Goal: Information Seeking & Learning: Learn about a topic

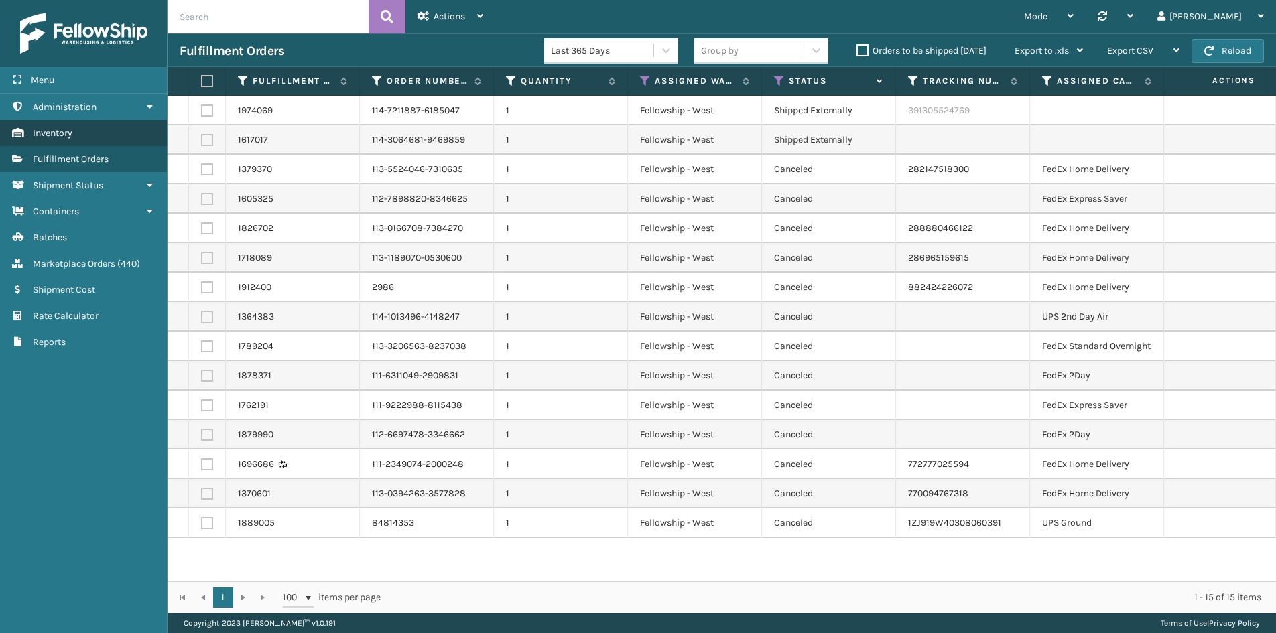
click at [67, 131] on span "Inventory" at bounding box center [53, 132] width 40 height 11
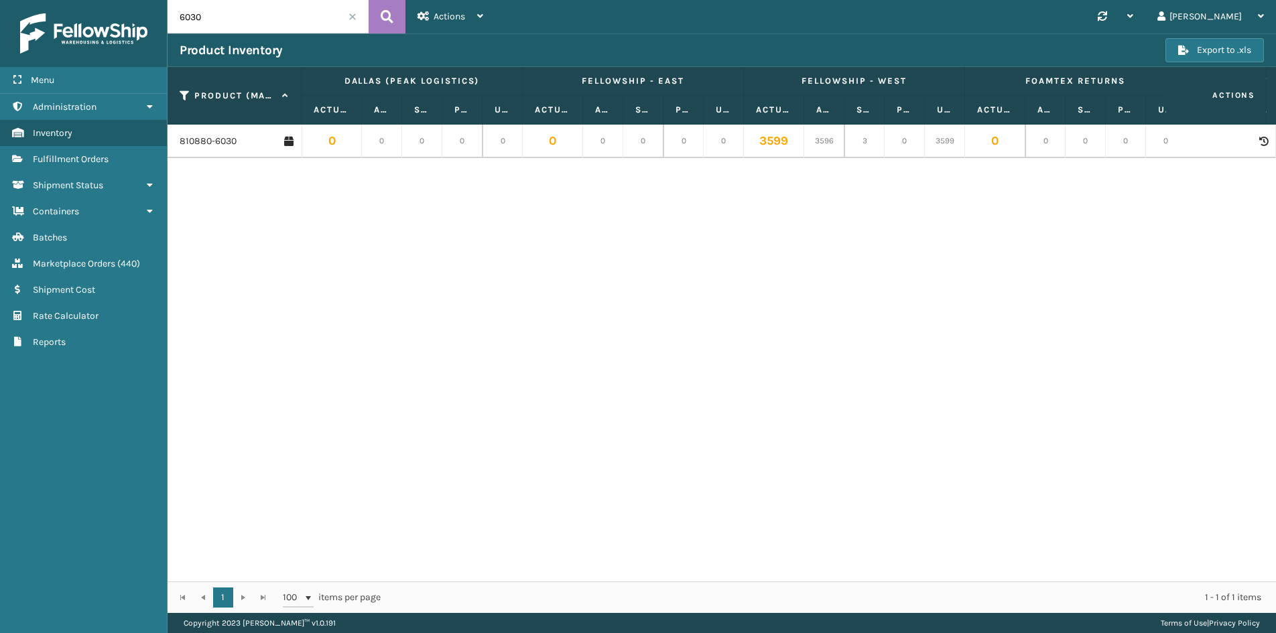
drag, startPoint x: 237, startPoint y: 17, endPoint x: 167, endPoint y: 17, distance: 69.7
click at [167, 0] on div "Menu Administration Inventory Fulfillment Orders Shipment Status Containers Bat…" at bounding box center [638, 0] width 1276 height 0
paste input "410106-111"
type input "410106-1110"
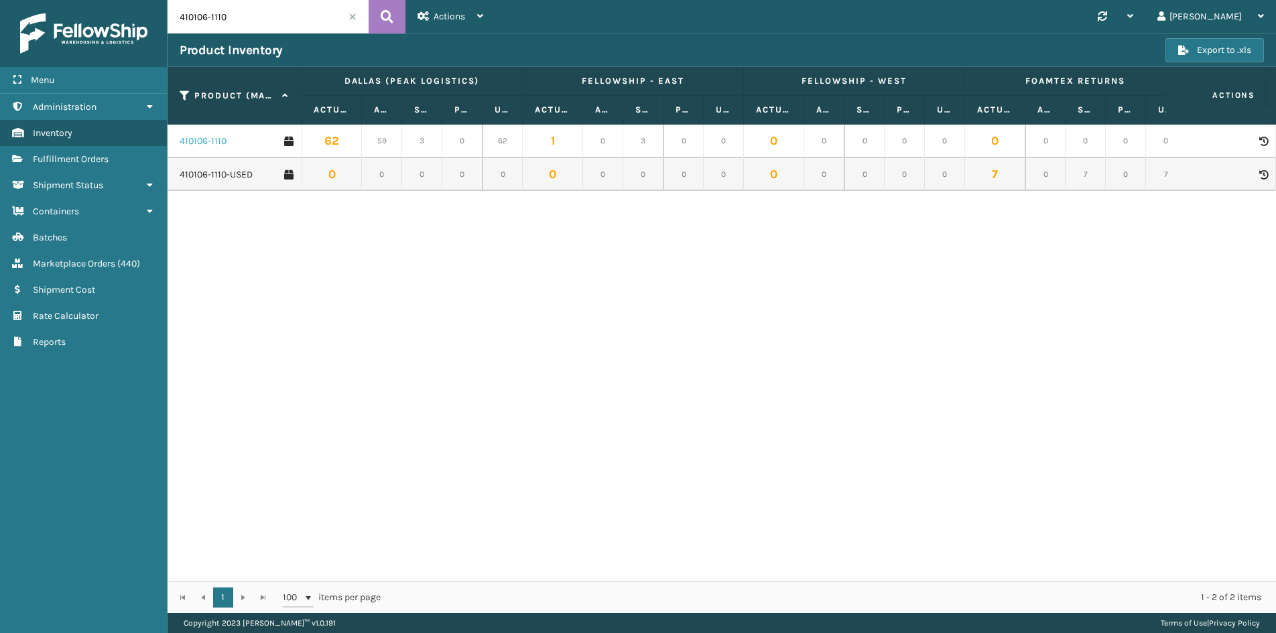
click at [214, 141] on link "410106-1110" at bounding box center [203, 141] width 47 height 13
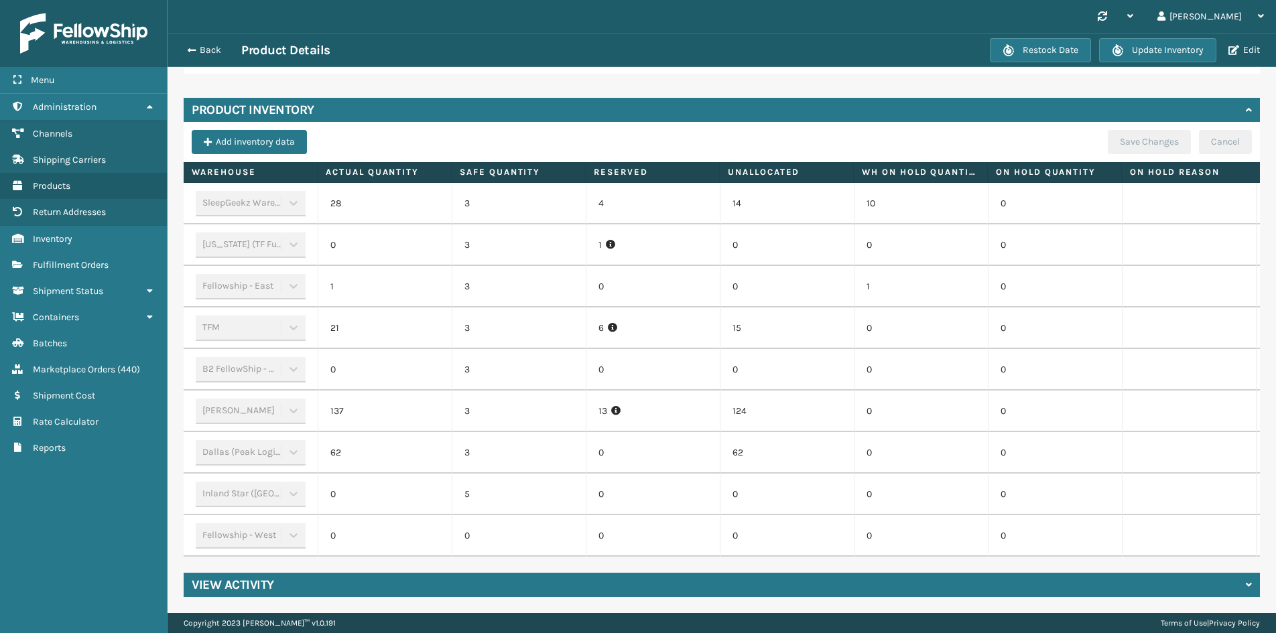
scroll to position [387, 0]
click at [208, 52] on button "Back" at bounding box center [211, 50] width 62 height 12
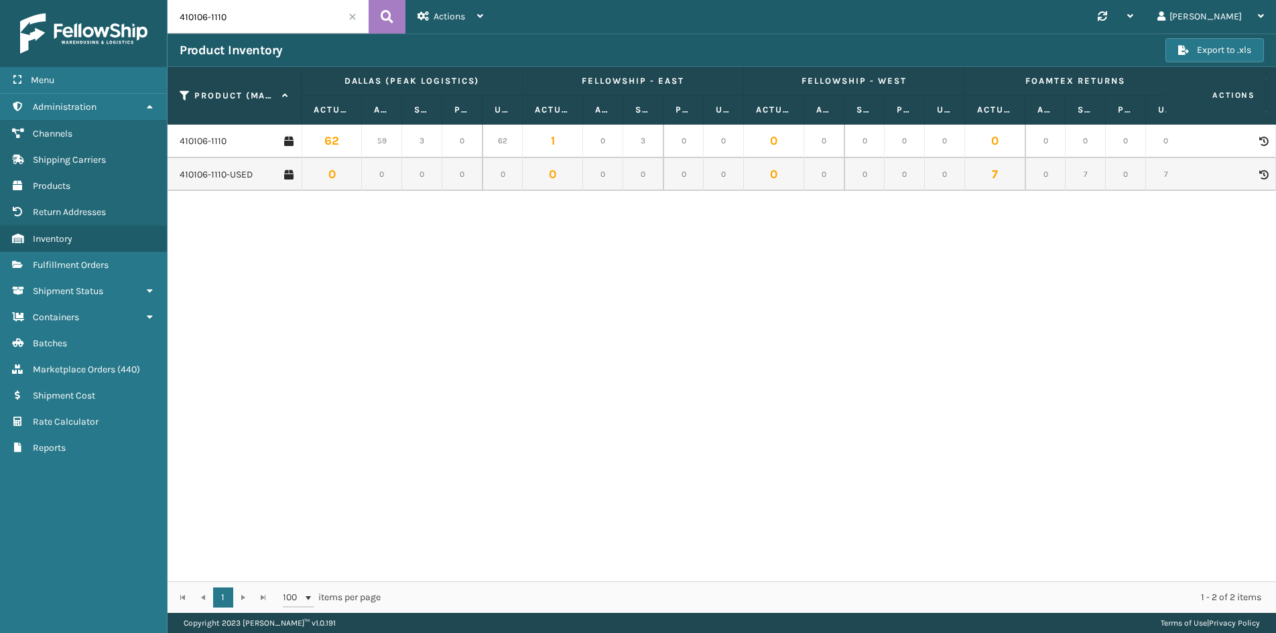
click at [221, 17] on input "410106-1110" at bounding box center [268, 17] width 201 height 34
type input "410106-1130"
click at [218, 140] on link "410106-1130" at bounding box center [204, 141] width 49 height 13
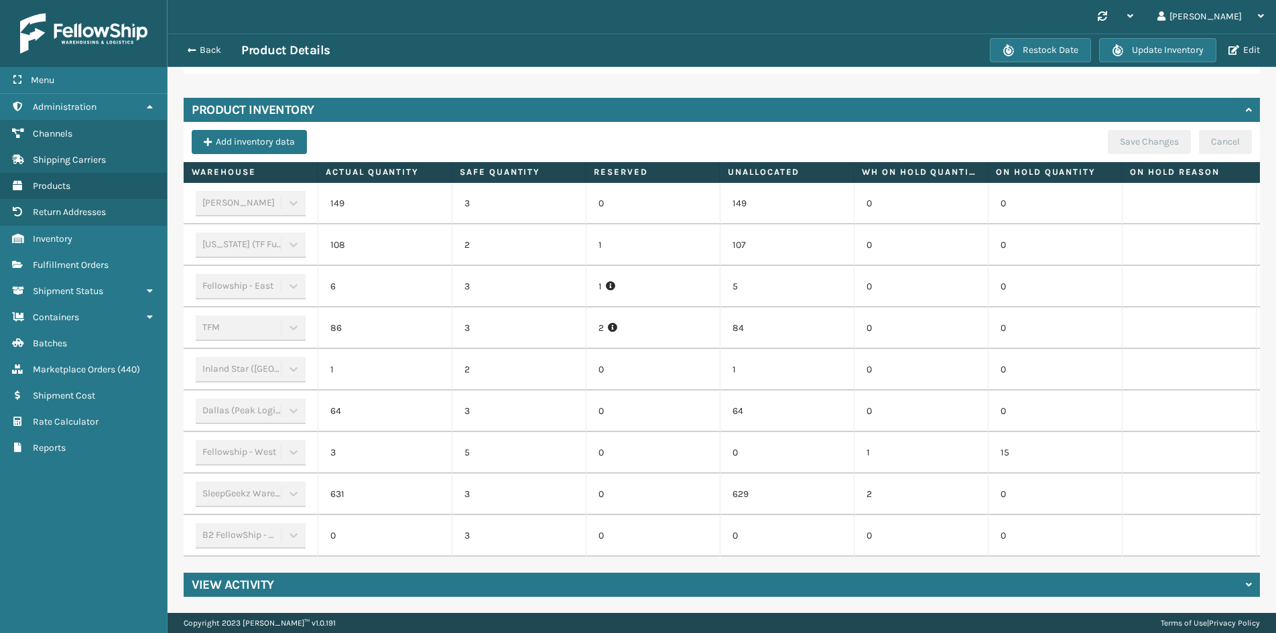
scroll to position [373, 0]
click at [198, 52] on button "Back" at bounding box center [211, 50] width 62 height 12
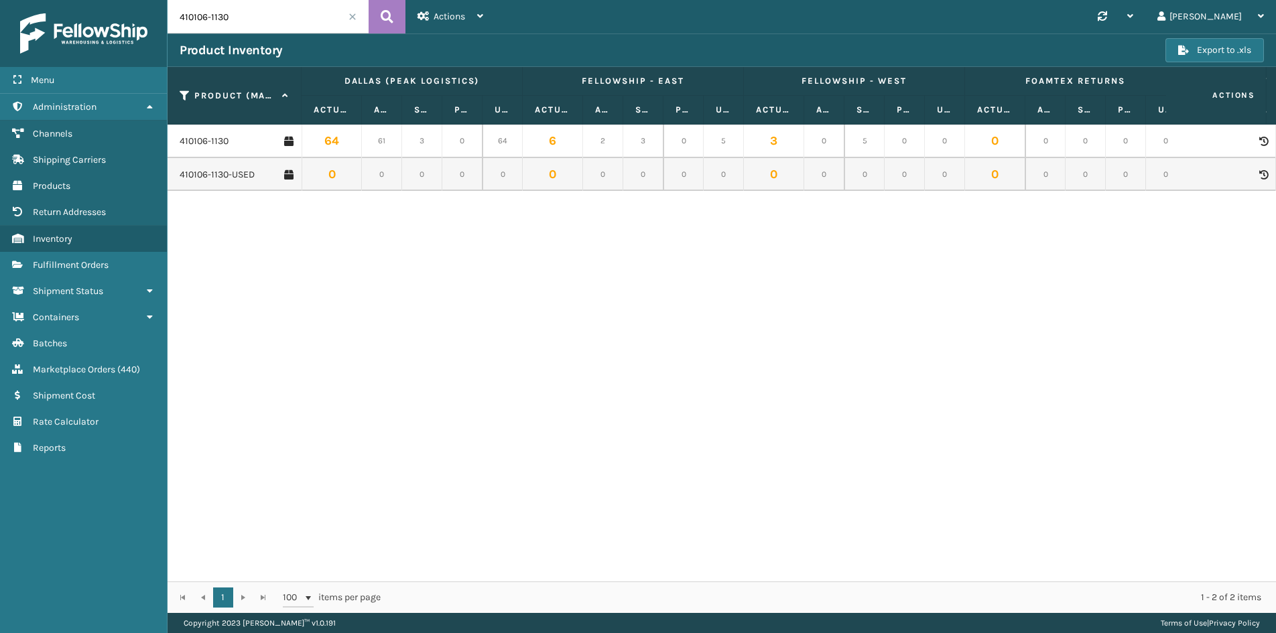
drag, startPoint x: 246, startPoint y: 20, endPoint x: 165, endPoint y: 17, distance: 81.1
click at [165, 0] on div "Menu Administration Channels Shipping Carriers Products Return Addresses Invent…" at bounding box center [638, 0] width 1276 height 0
paste input "7-112"
type input "410107-1120"
click at [208, 139] on link "410107-1120" at bounding box center [204, 141] width 48 height 13
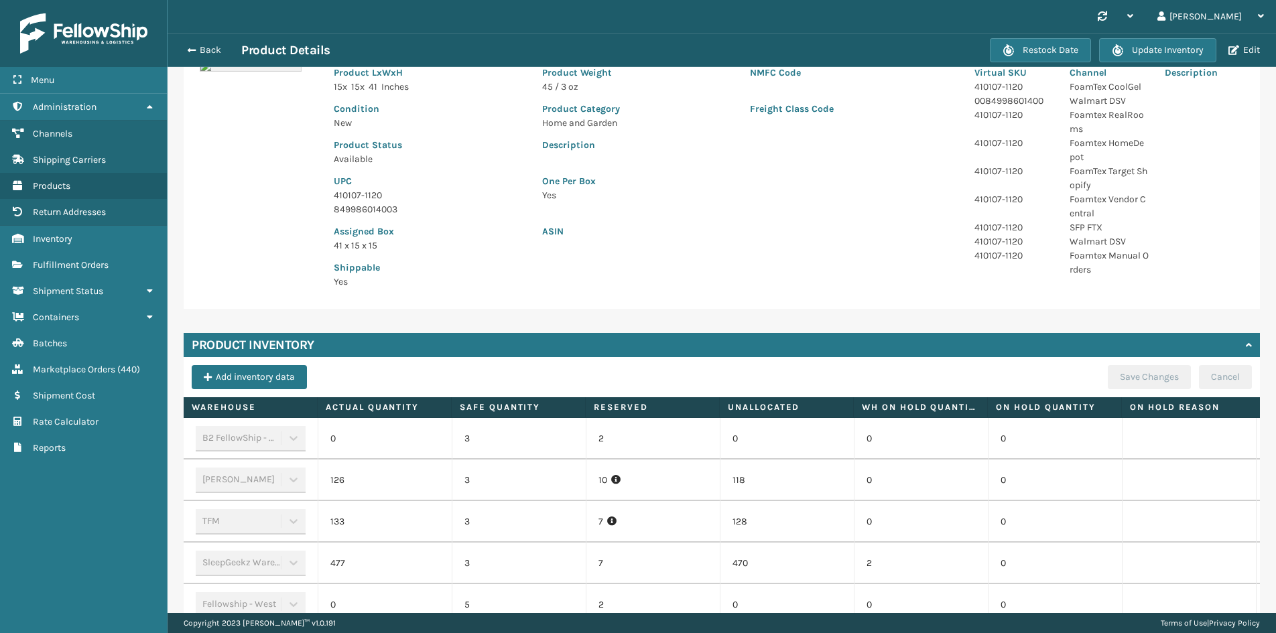
scroll to position [335, 0]
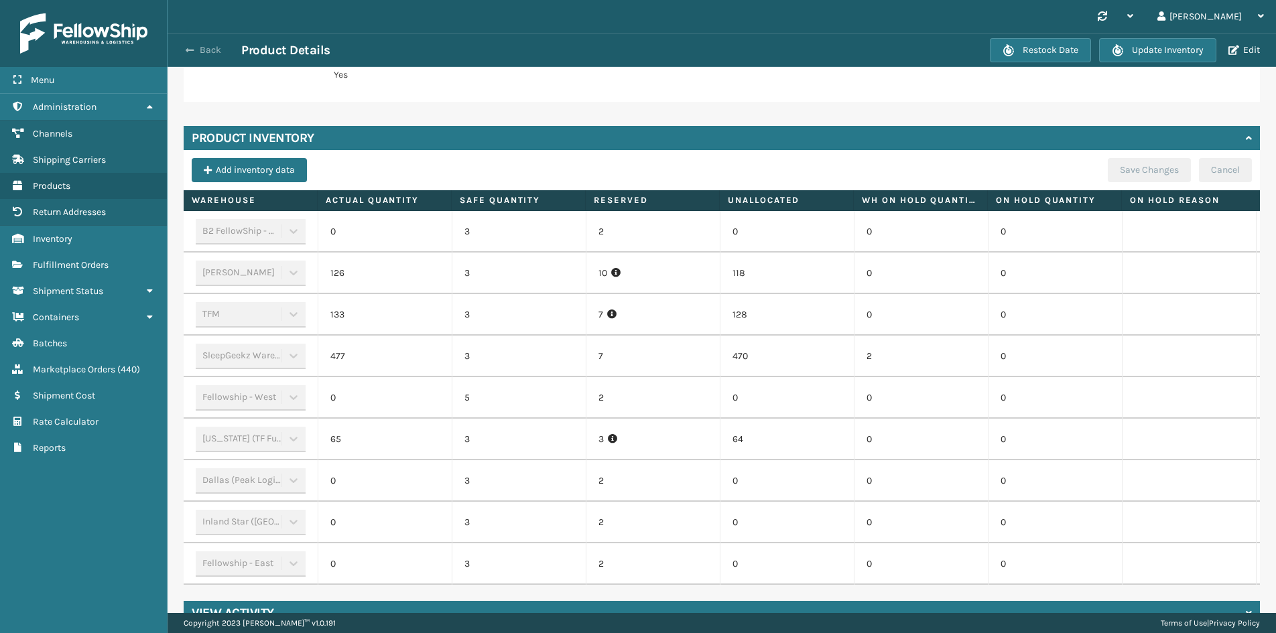
click at [198, 52] on button "Back" at bounding box center [211, 50] width 62 height 12
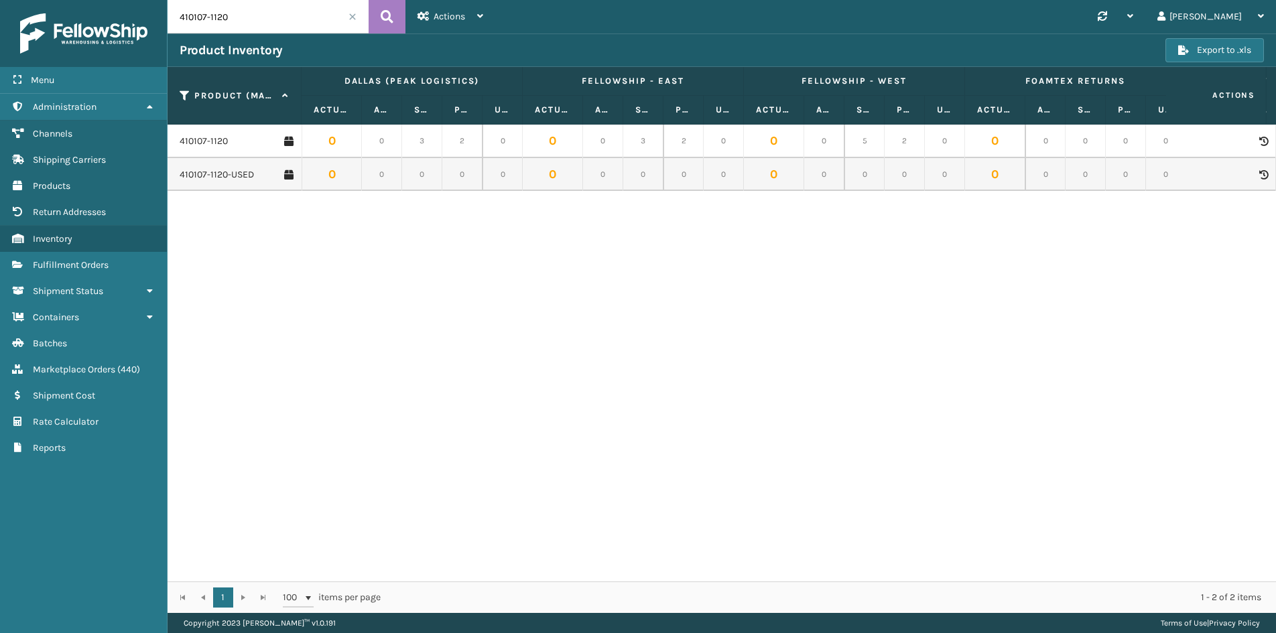
drag, startPoint x: 240, startPoint y: 13, endPoint x: 168, endPoint y: 19, distance: 72.7
click at [168, 19] on input "410107-1120" at bounding box center [268, 17] width 201 height 34
paste input "5"
type input "410107-1150"
click at [377, 16] on button at bounding box center [387, 17] width 37 height 34
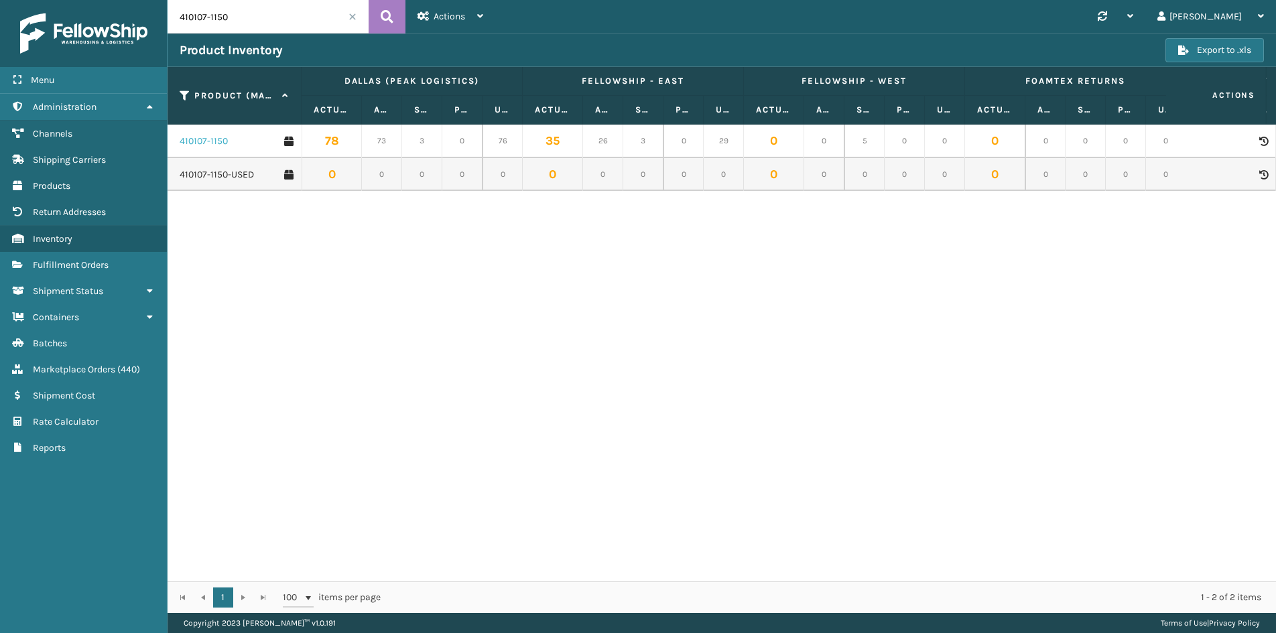
click at [210, 137] on link "410107-1150" at bounding box center [204, 141] width 48 height 13
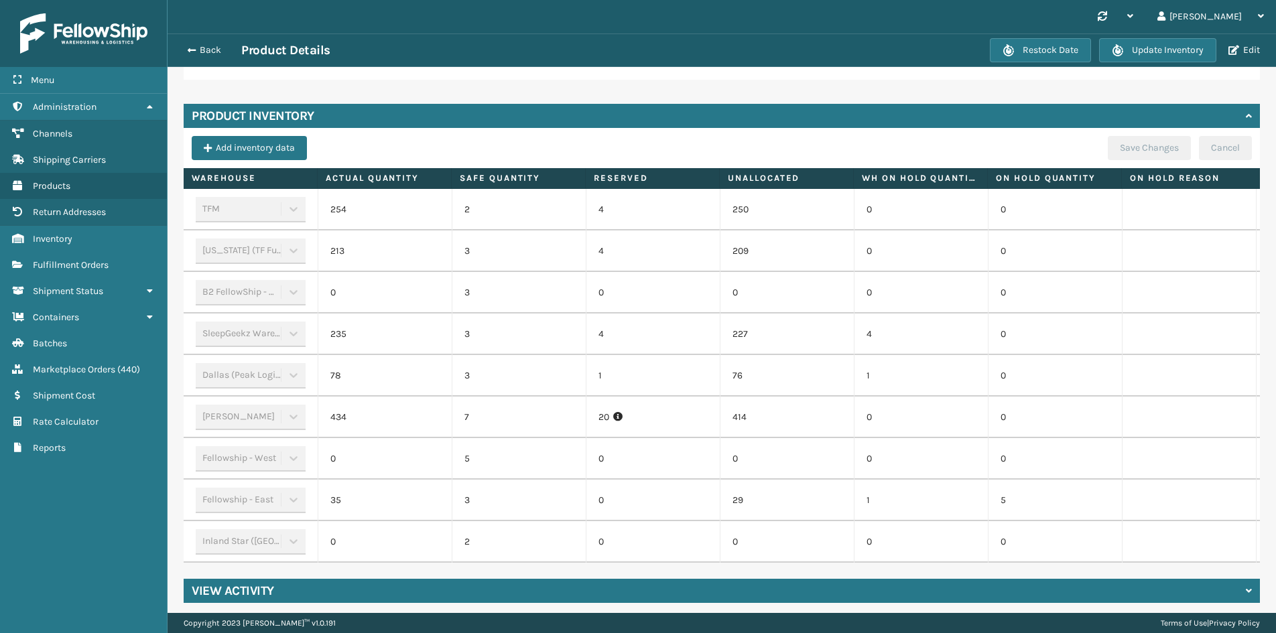
scroll to position [373, 0]
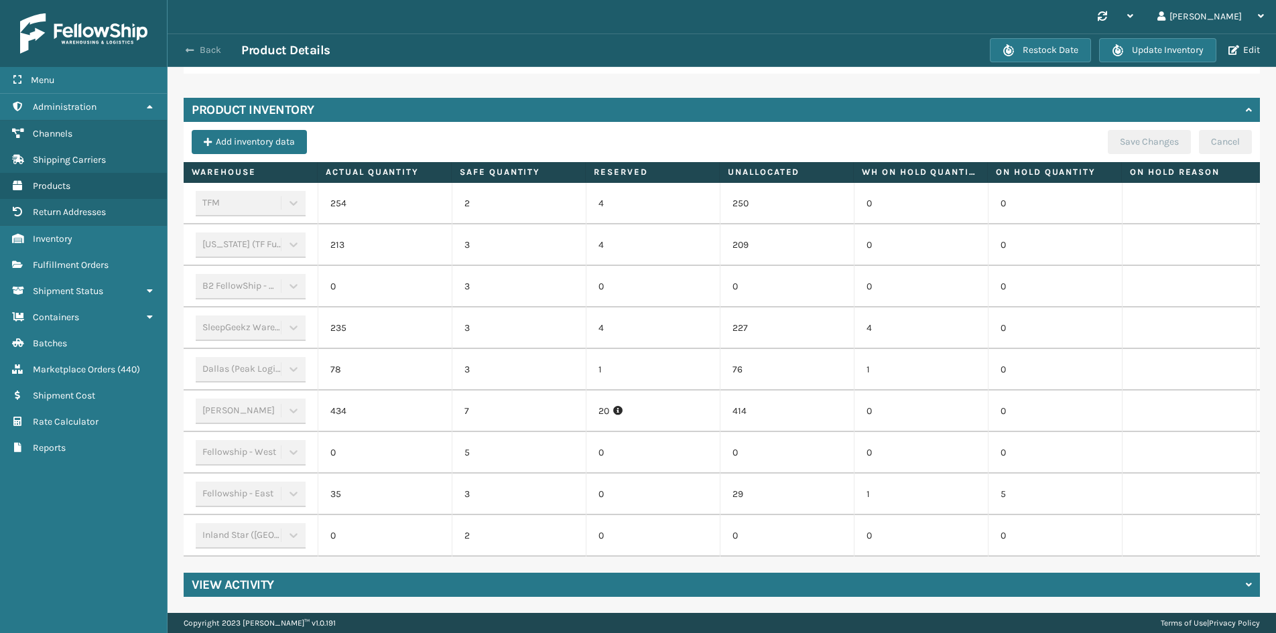
click at [210, 48] on button "Back" at bounding box center [211, 50] width 62 height 12
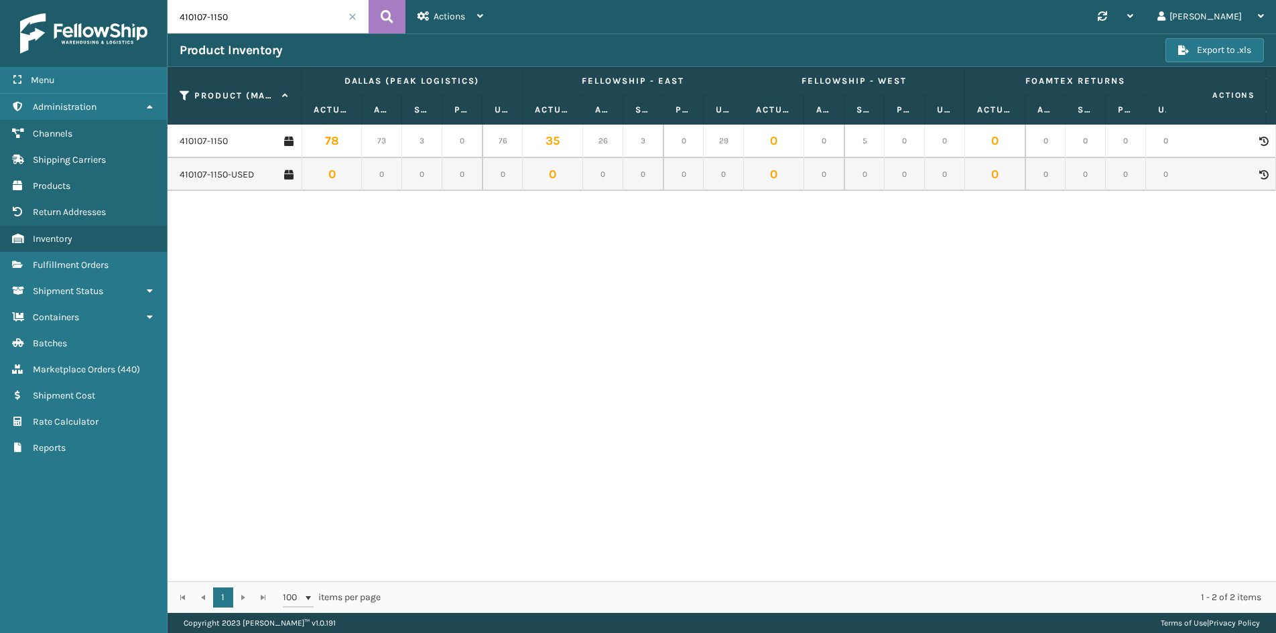
drag, startPoint x: 246, startPoint y: 18, endPoint x: 147, endPoint y: 22, distance: 99.3
click at [147, 0] on div "Menu Administration Channels Shipping Carriers Products Return Addresses Invent…" at bounding box center [638, 0] width 1276 height 0
paste input "079"
type input "410079-1150"
click at [213, 141] on link "410079-1150" at bounding box center [205, 141] width 50 height 13
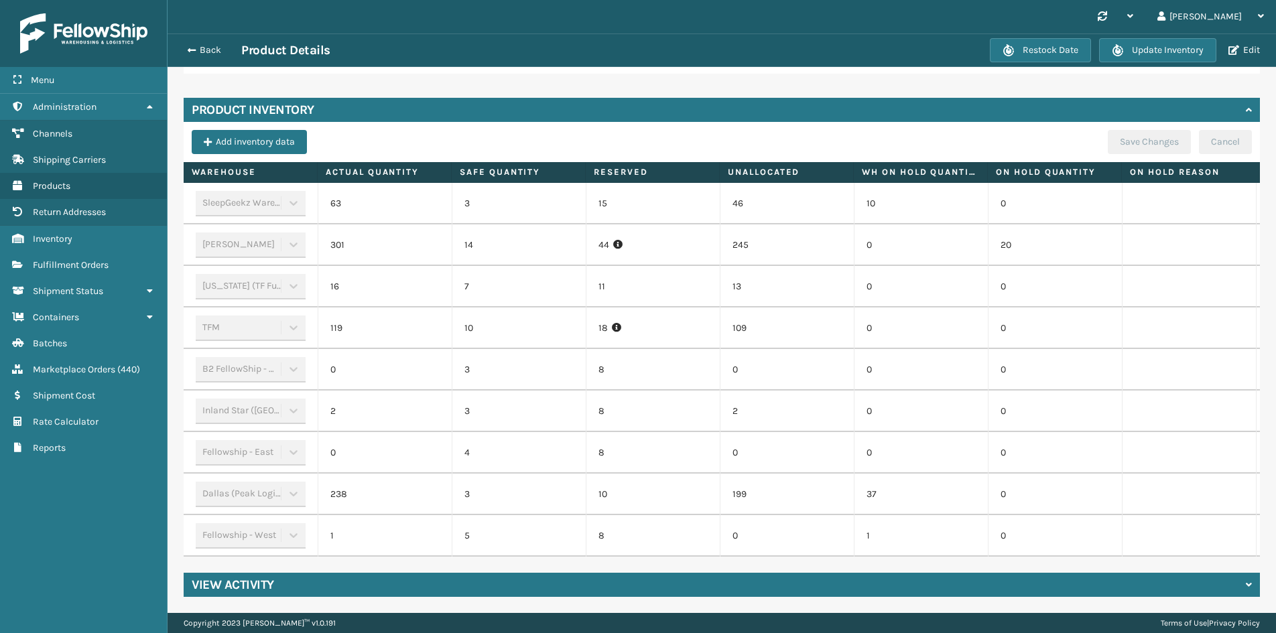
scroll to position [369, 0]
click at [1260, 17] on icon at bounding box center [1261, 15] width 6 height 9
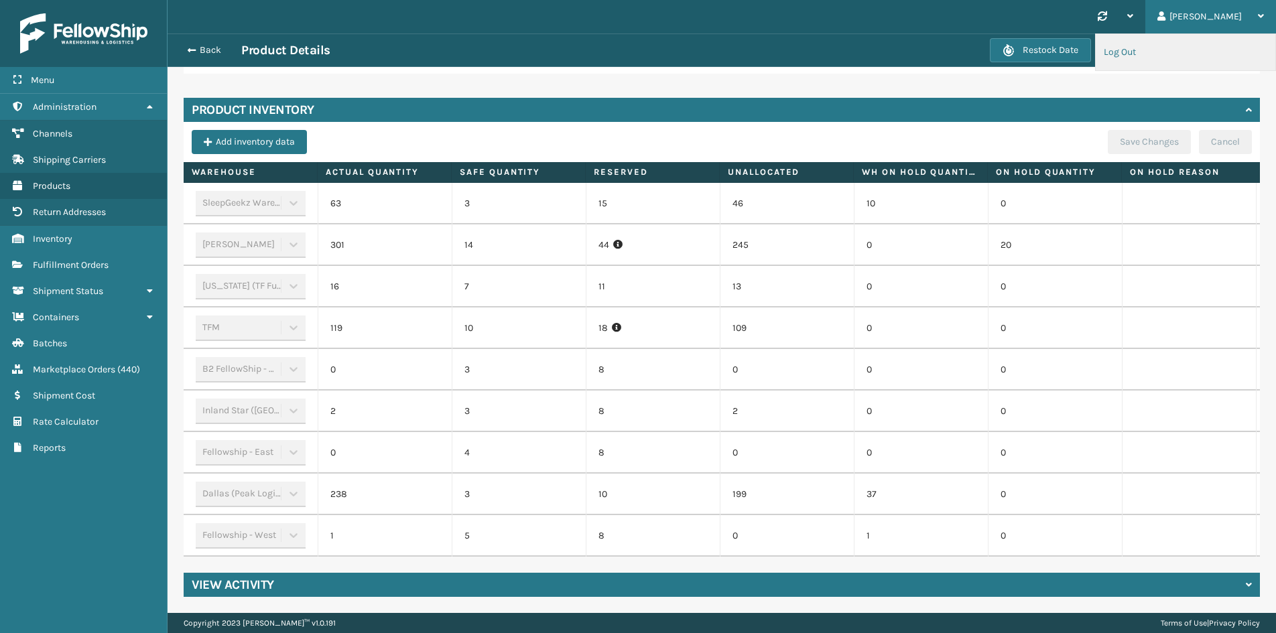
click at [1117, 50] on li "Log Out" at bounding box center [1186, 52] width 180 height 36
